Goal: Task Accomplishment & Management: Use online tool/utility

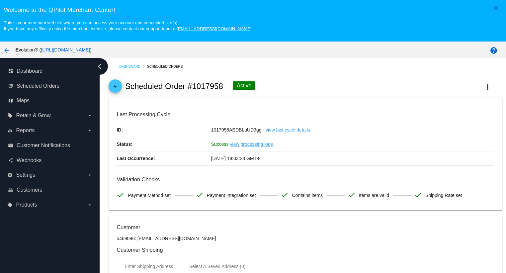
click at [121, 89] on link "arrow_back" at bounding box center [115, 85] width 13 height 13
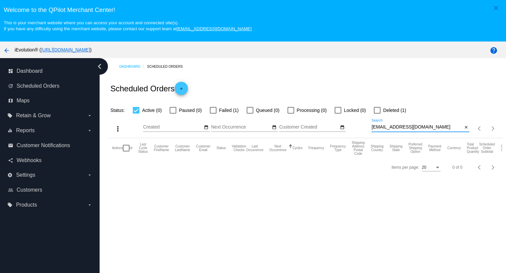
drag, startPoint x: 434, startPoint y: 128, endPoint x: 363, endPoint y: 130, distance: 70.1
click at [363, 130] on div "more_vert Sep Jan Feb Mar [DATE]" at bounding box center [306, 126] width 394 height 24
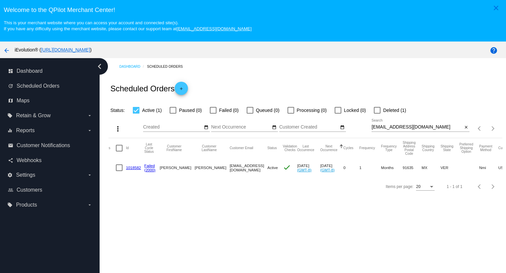
scroll to position [0, 2]
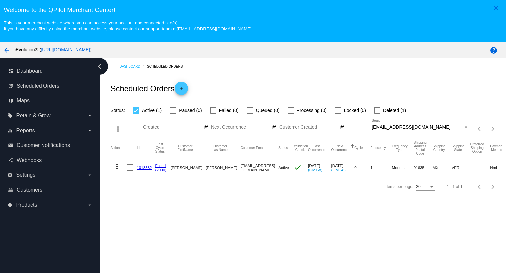
click at [116, 168] on mat-icon "more_vert" at bounding box center [117, 167] width 8 height 8
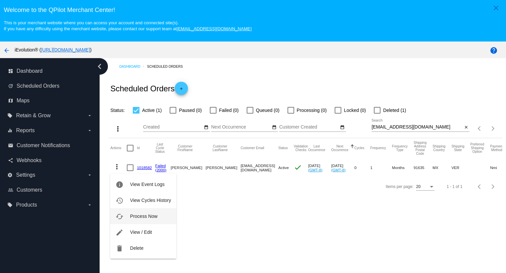
click at [149, 218] on span "Process Now" at bounding box center [143, 216] width 27 height 5
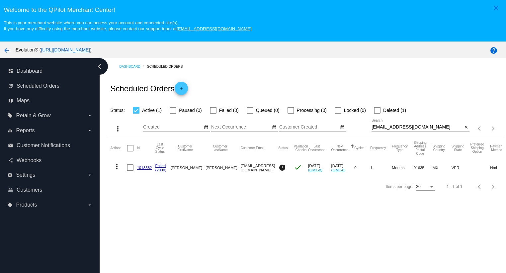
click at [265, 52] on div "arrow_back iEvolution® ( https://home.ievolutionpro.com )" at bounding box center [211, 49] width 422 height 13
